Goal: Find specific page/section: Find specific page/section

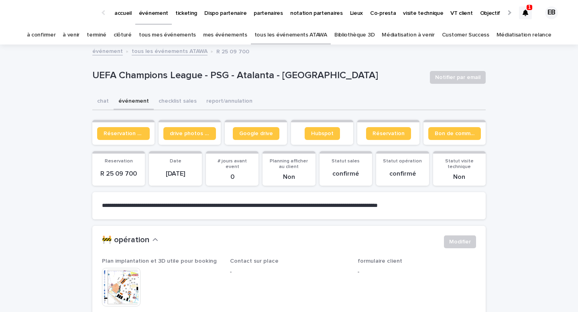
click at [178, 16] on p "ticketing" at bounding box center [186, 8] width 22 height 17
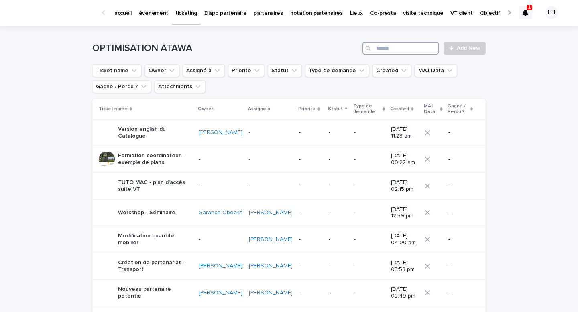
click at [414, 48] on input "Search" at bounding box center [400, 48] width 76 height 13
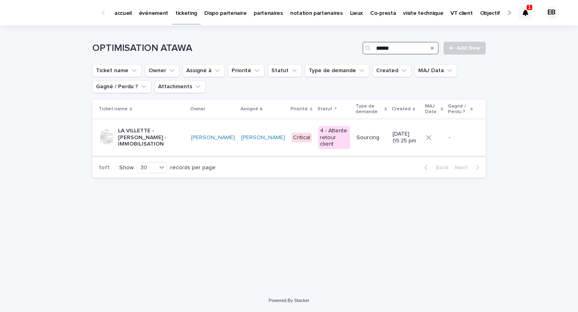
type input "******"
click at [167, 136] on p "LA VILLETTE - [PERSON_NAME] - IMMOBILISATION" at bounding box center [151, 138] width 67 height 20
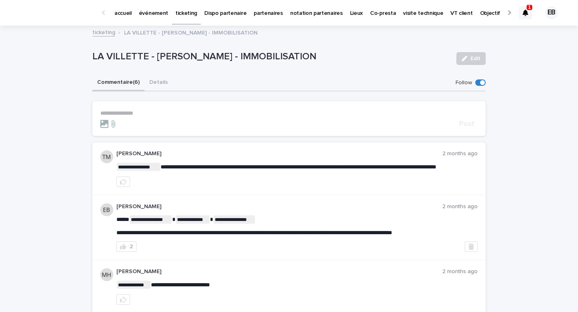
click at [124, 11] on p "accueil" at bounding box center [122, 8] width 17 height 17
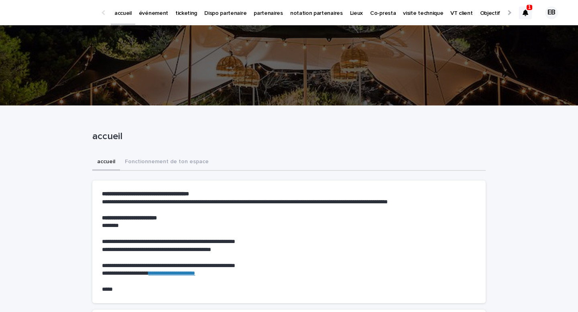
click at [144, 14] on p "événement" at bounding box center [153, 8] width 29 height 17
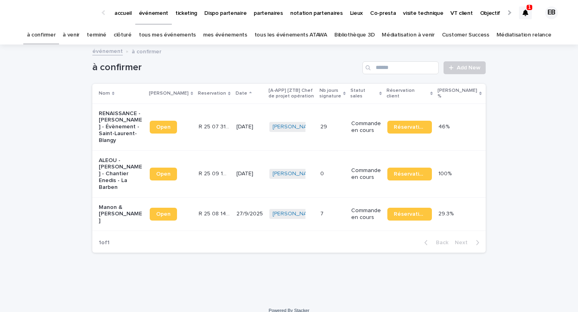
click at [304, 33] on link "tous les événements ATAWA" at bounding box center [290, 35] width 73 height 19
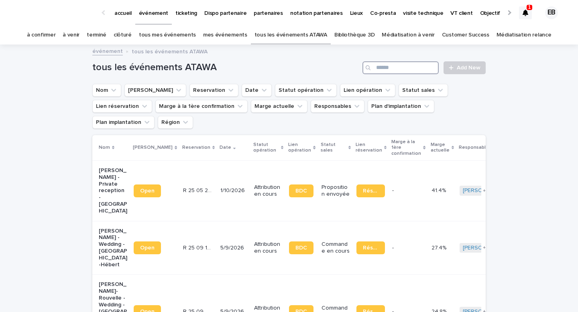
click at [404, 69] on input "Search" at bounding box center [400, 67] width 76 height 13
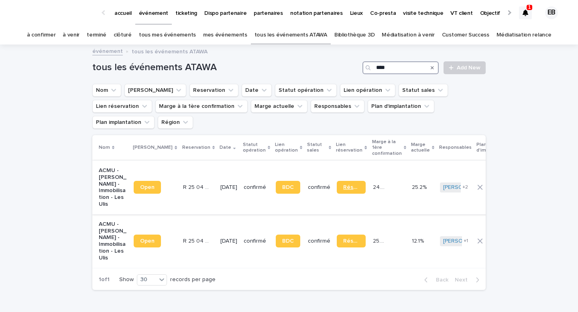
type input "****"
click at [343, 185] on span "Réservation" at bounding box center [351, 188] width 16 height 6
click at [126, 17] on link "accueil" at bounding box center [123, 12] width 24 height 25
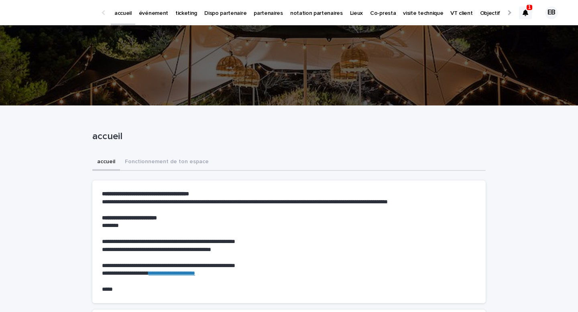
click at [519, 13] on div at bounding box center [525, 12] width 13 height 13
click at [523, 11] on icon at bounding box center [525, 13] width 6 height 6
click at [135, 10] on div "événement" at bounding box center [153, 8] width 37 height 17
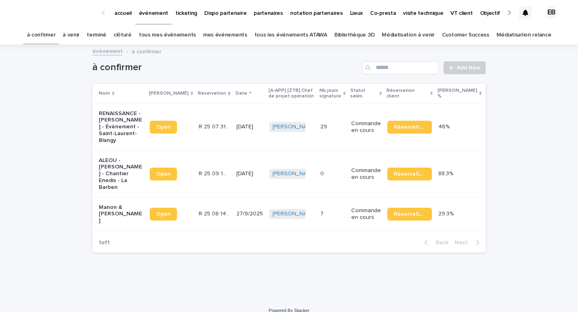
click at [298, 36] on link "tous les événements ATAWA" at bounding box center [290, 35] width 73 height 19
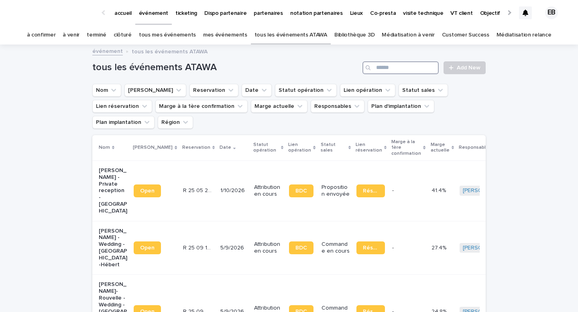
click at [401, 66] on input "Search" at bounding box center [400, 67] width 76 height 13
paste input "**********"
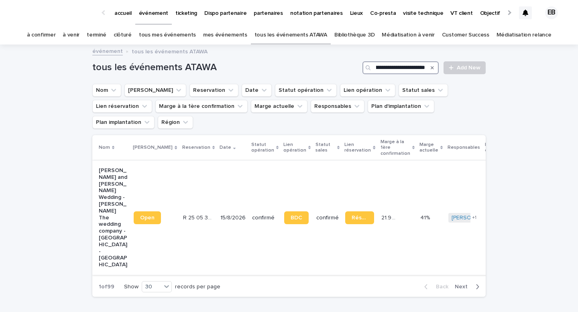
type input "**********"
click at [223, 170] on td "15/8/2026" at bounding box center [233, 218] width 32 height 114
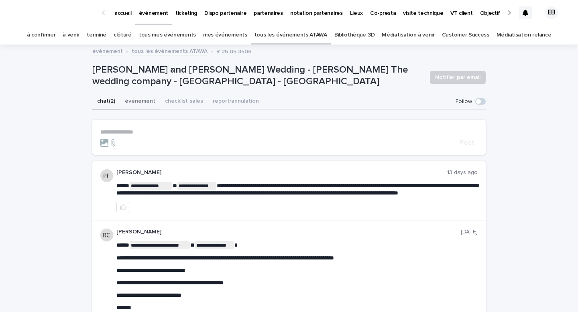
click at [141, 105] on button "événement" at bounding box center [140, 101] width 40 height 17
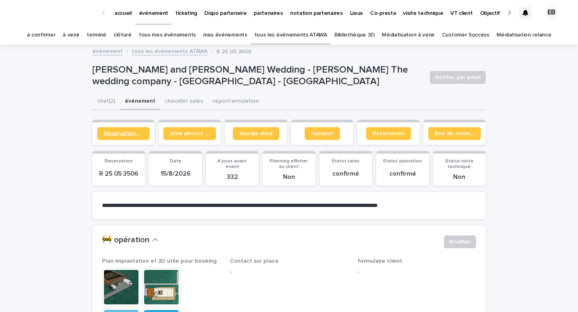
click at [109, 139] on link "Réservation client" at bounding box center [123, 133] width 53 height 13
click at [129, 134] on span "Réservation client" at bounding box center [124, 134] width 40 height 6
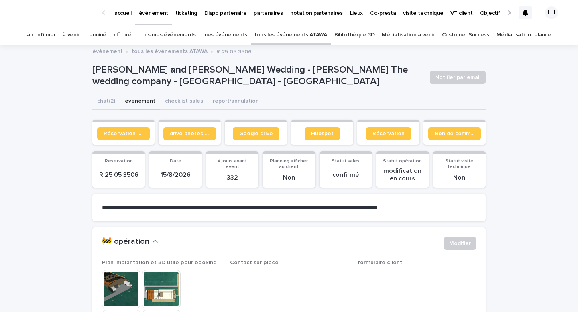
click at [79, 37] on link "à venir" at bounding box center [71, 35] width 17 height 19
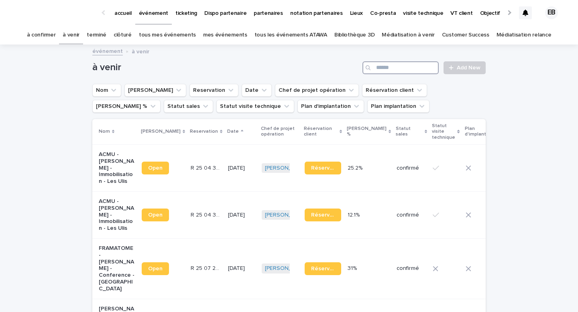
click at [389, 66] on input "Search" at bounding box center [400, 67] width 76 height 13
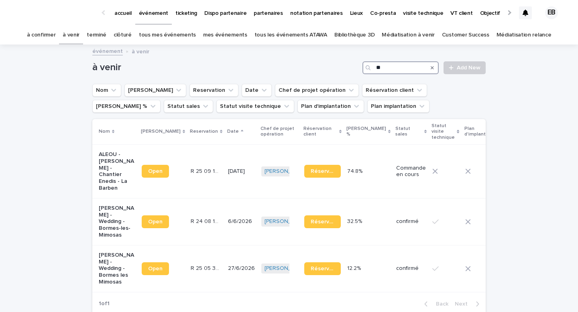
type input "*"
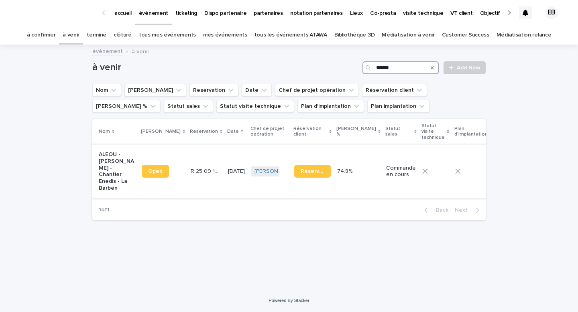
type input "******"
click at [187, 167] on td "R 25 09 1689 R 25 09 1689" at bounding box center [205, 171] width 37 height 54
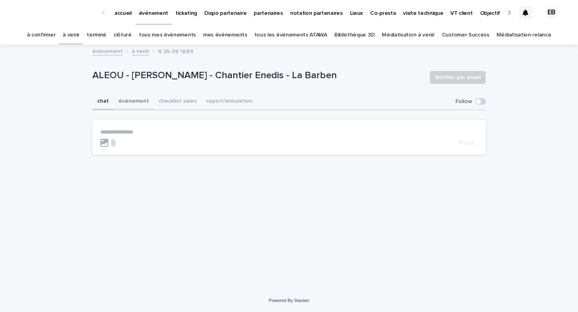
click at [132, 100] on button "événement" at bounding box center [134, 101] width 40 height 17
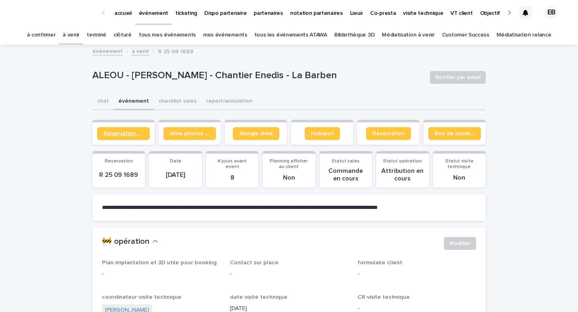
click at [111, 136] on span "Réservation client" at bounding box center [124, 134] width 40 height 6
click at [451, 134] on span "Bon de commande" at bounding box center [455, 134] width 40 height 6
click at [453, 135] on span "Bon de commande" at bounding box center [455, 134] width 40 height 6
click at [126, 12] on p "accueil" at bounding box center [122, 8] width 17 height 17
